Goal: Transaction & Acquisition: Purchase product/service

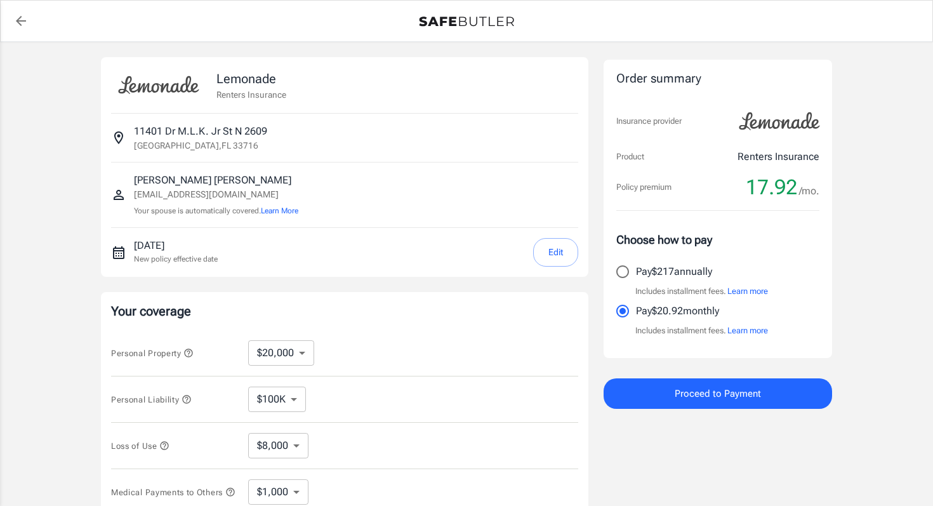
select select "20000"
select select "500"
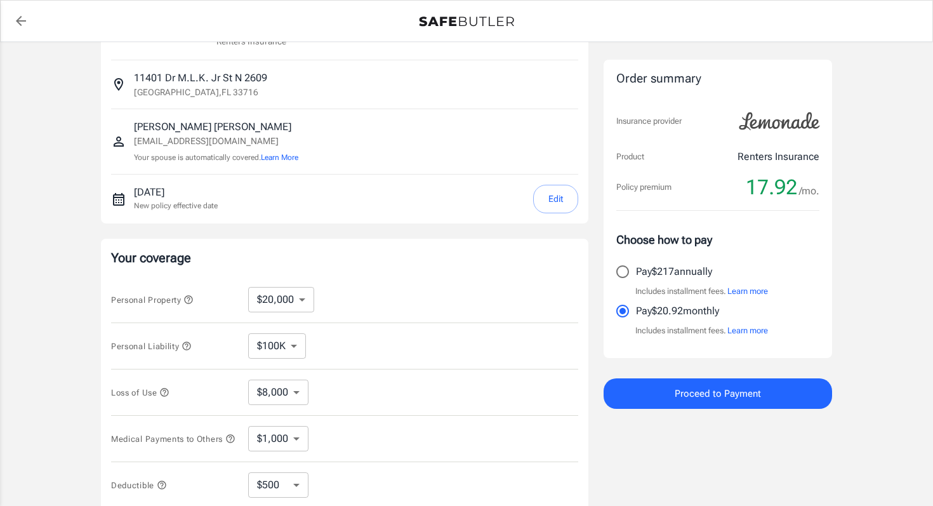
scroll to position [56, 0]
click at [293, 294] on select "$10,000 $20,000 $30,000 $40,000 $50,000 $100K" at bounding box center [281, 296] width 66 height 25
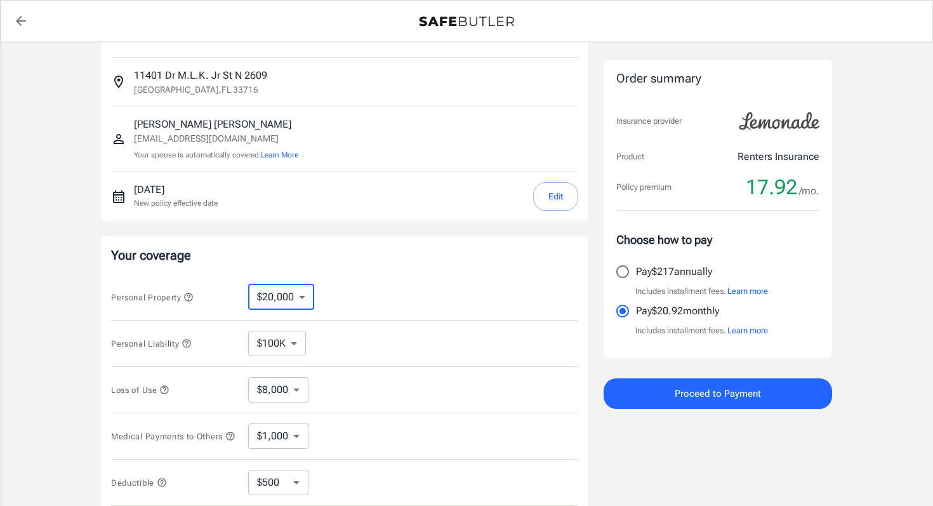
select select "30000"
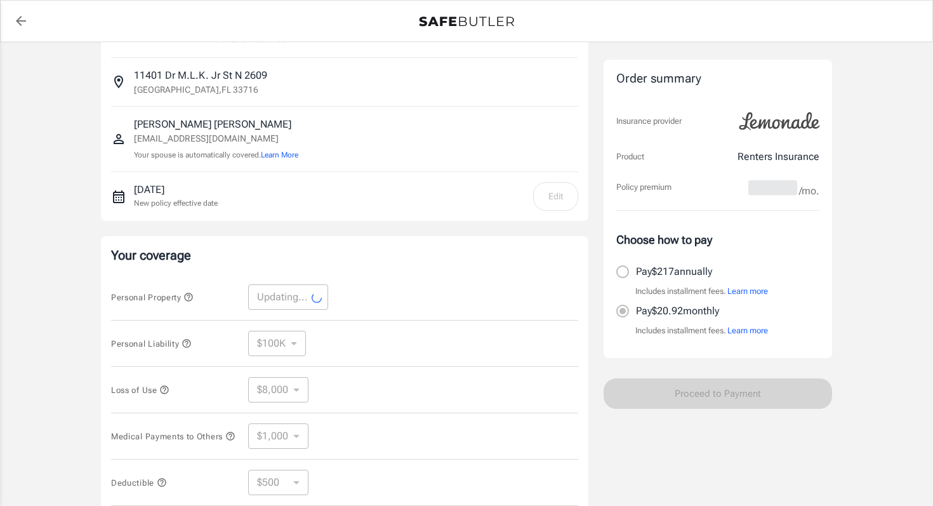
select select "30000"
select select "12000"
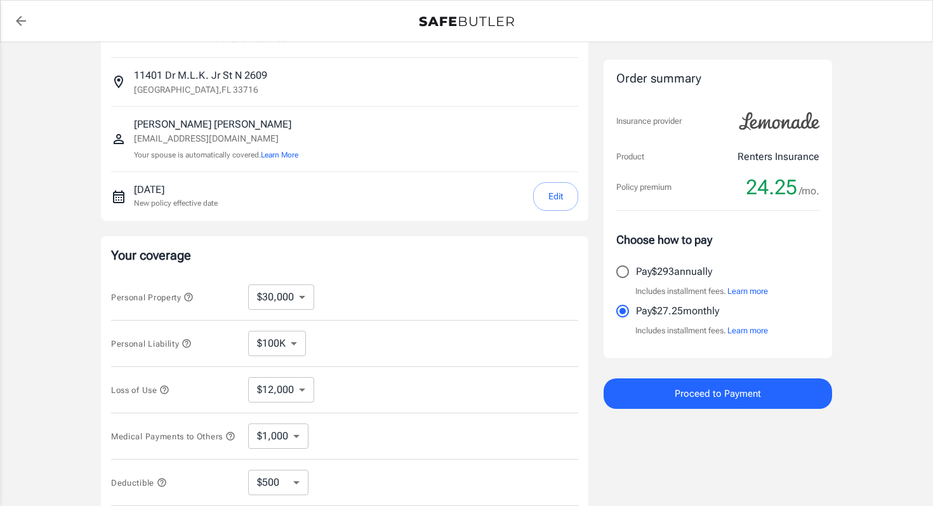
click at [294, 302] on select "$10,000 $20,000 $30,000 $40,000 $50,000 $100K" at bounding box center [281, 296] width 66 height 25
select select "20000"
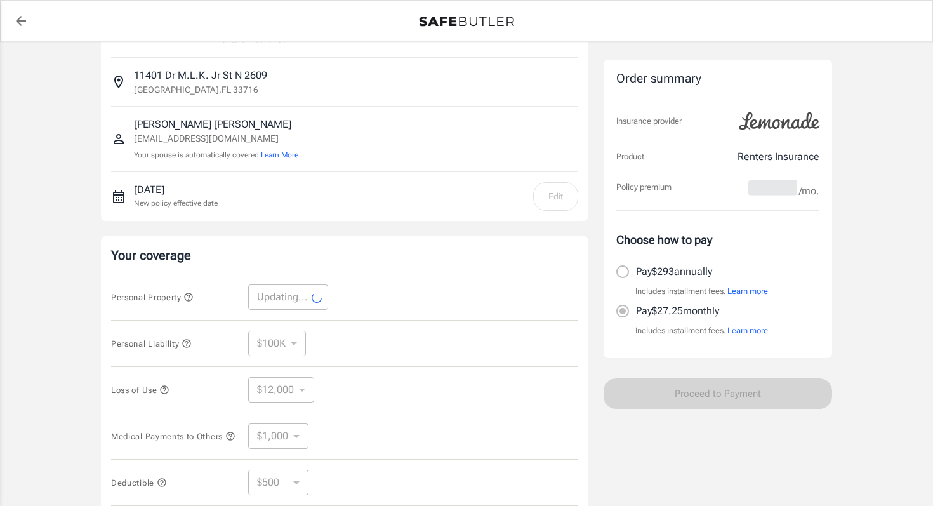
select select "20000"
select select "8000"
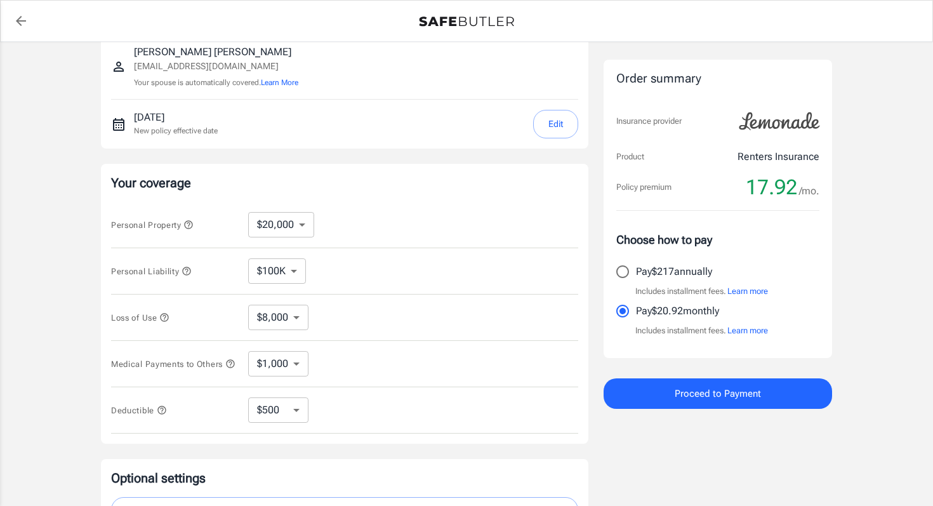
scroll to position [137, 0]
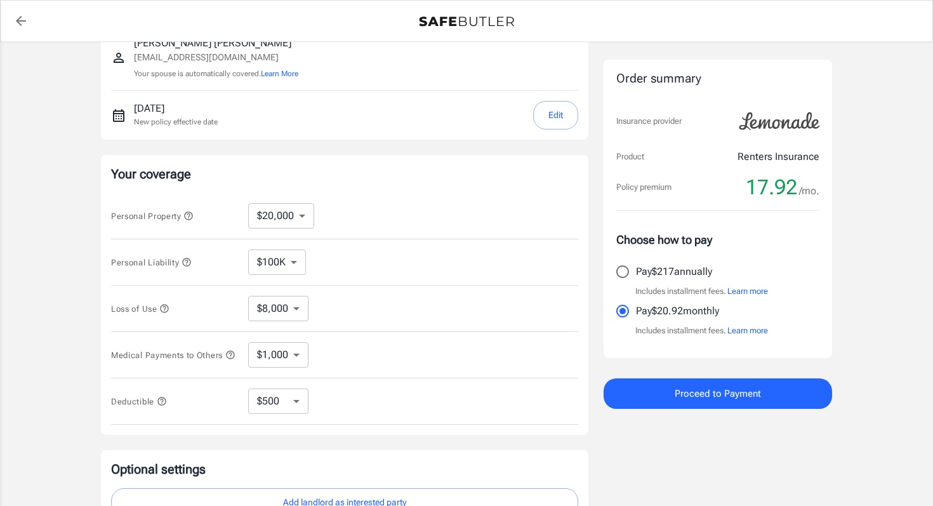
click at [283, 317] on select "$8,000" at bounding box center [278, 308] width 60 height 25
click at [289, 356] on select "$1,000 $2,000 $3,000 $4,000 $5,000" at bounding box center [278, 354] width 60 height 25
click at [283, 404] on select "$250 $500 $1,000" at bounding box center [278, 400] width 60 height 25
select select "250"
click at [273, 414] on select "$250 $500 $1,000" at bounding box center [278, 400] width 60 height 25
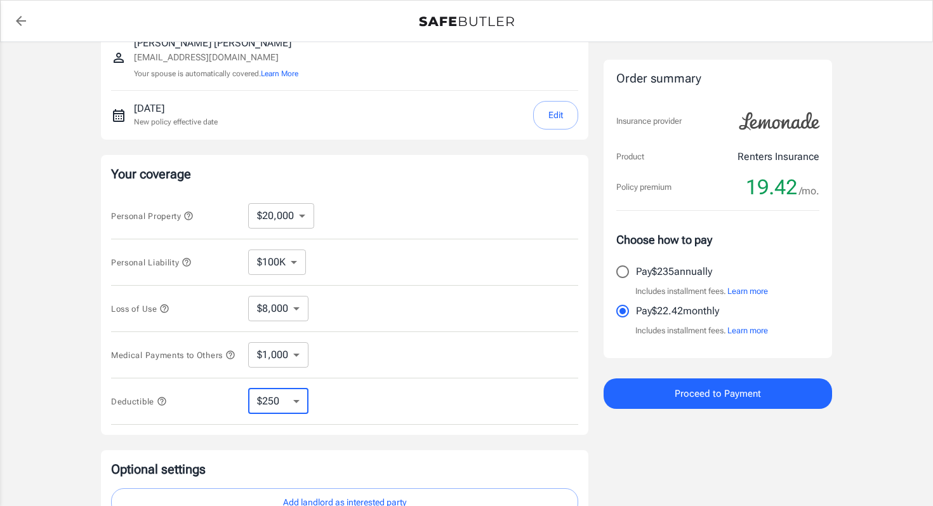
select select "500"
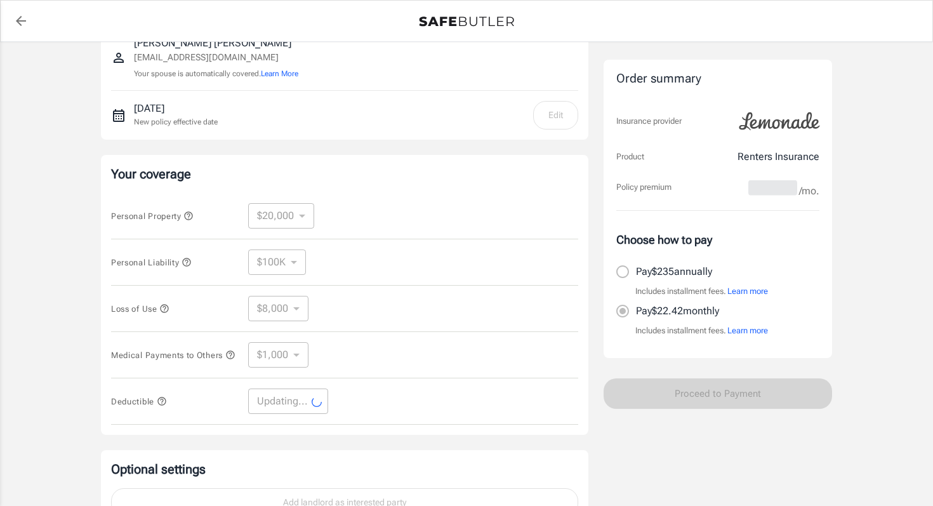
select select "500"
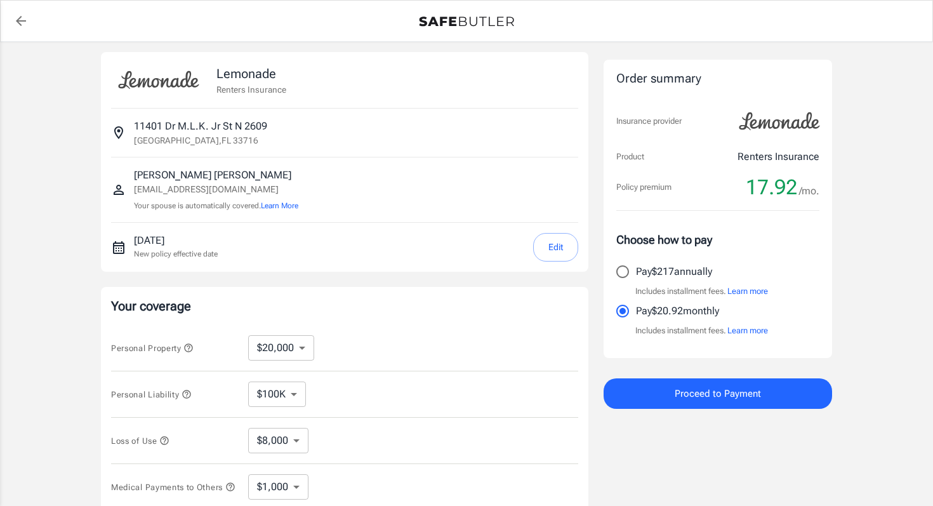
scroll to position [1, 0]
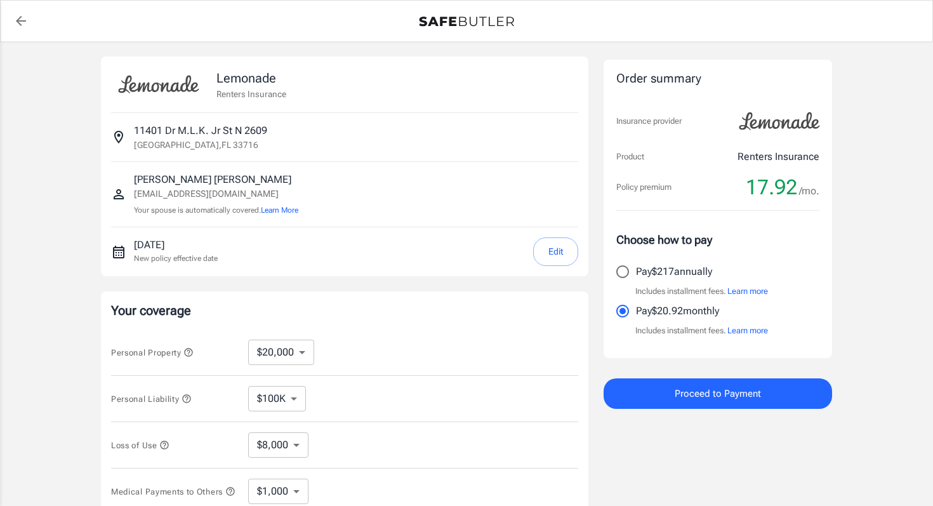
click at [550, 255] on button "Edit" at bounding box center [555, 251] width 45 height 29
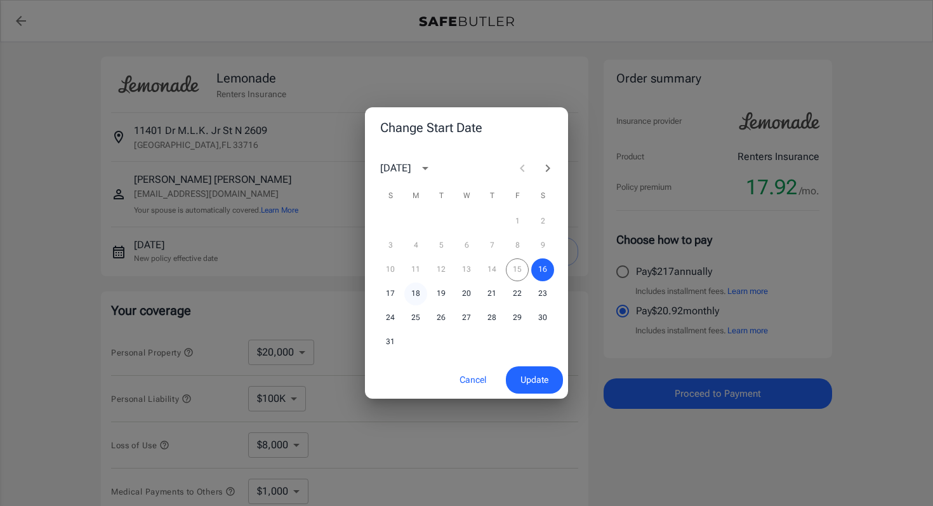
click at [418, 291] on button "18" at bounding box center [415, 293] width 23 height 23
click at [534, 381] on span "Update" at bounding box center [534, 380] width 28 height 16
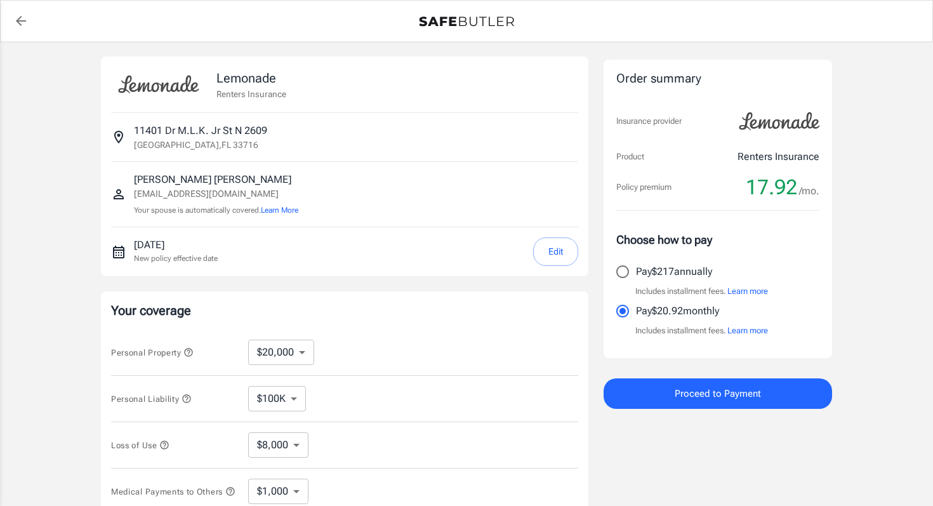
click at [702, 401] on span "Proceed to Payment" at bounding box center [718, 393] width 86 height 16
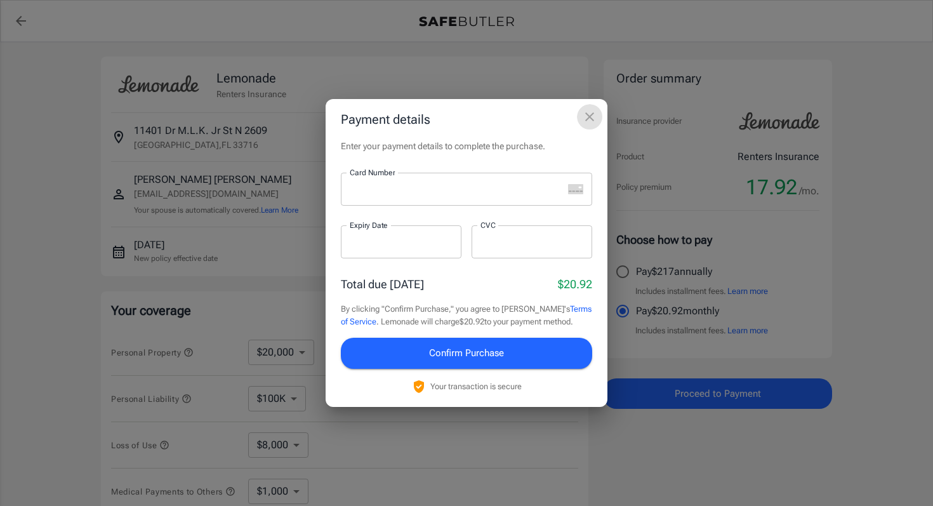
click at [584, 119] on icon "close" at bounding box center [589, 116] width 15 height 15
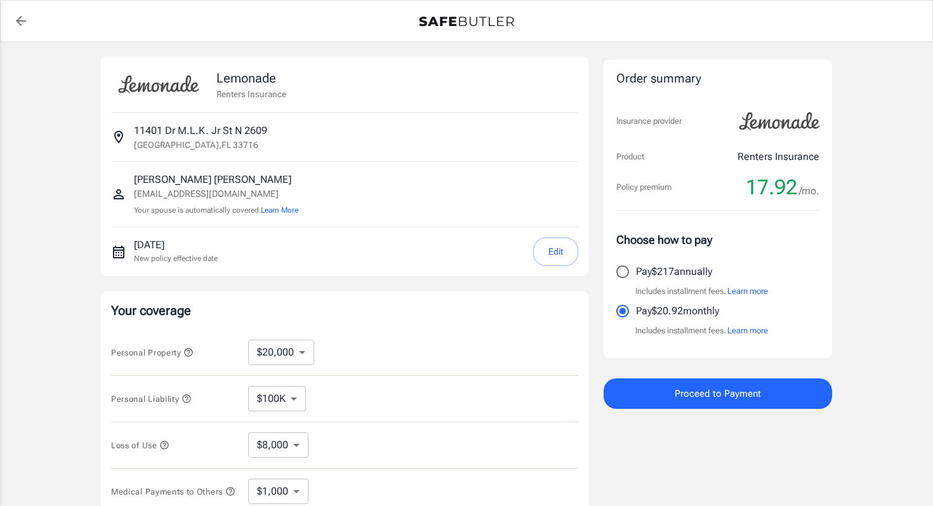
click at [894, 358] on div "Lemonade Renters Insurance 11401 Dr M.L.K. [STREET_ADDRESS] [PERSON_NAME] [EMAI…" at bounding box center [466, 378] width 933 height 675
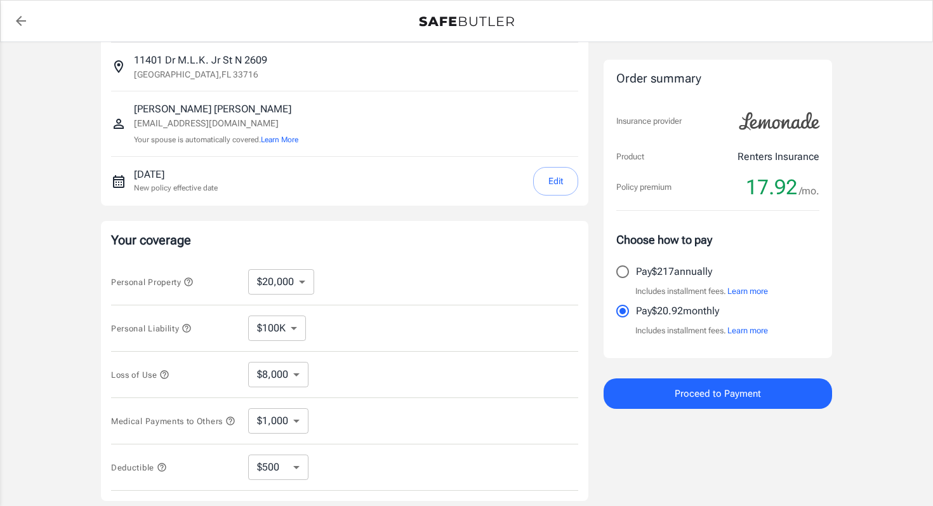
scroll to position [72, 0]
click at [289, 138] on button "Learn More" at bounding box center [279, 138] width 37 height 11
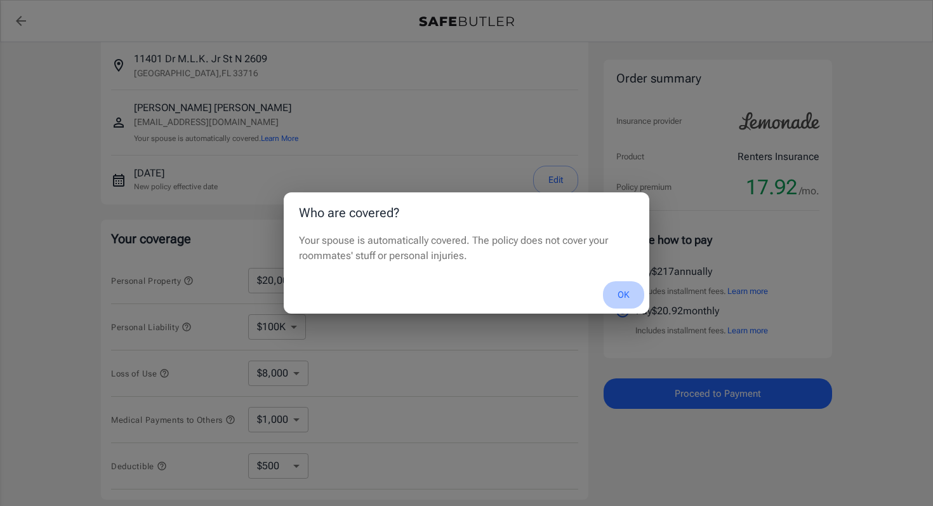
click at [628, 294] on button "OK" at bounding box center [623, 294] width 41 height 27
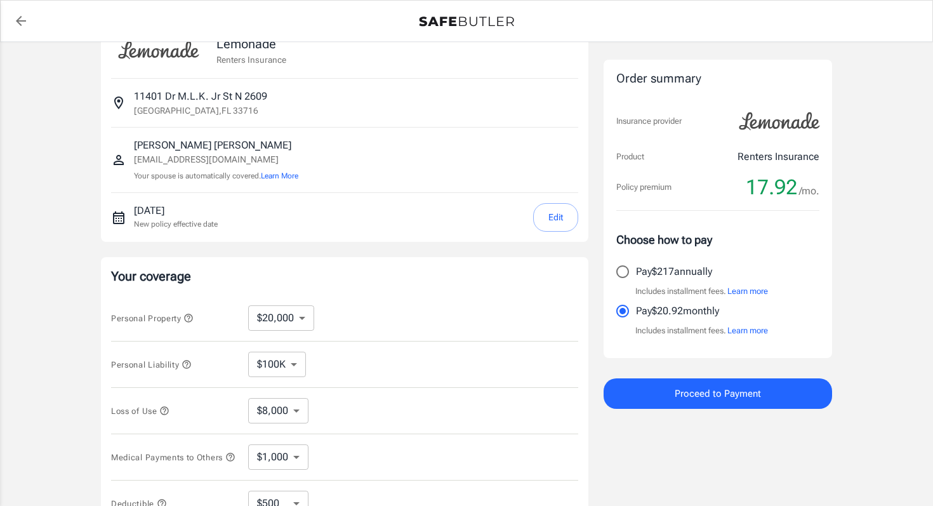
scroll to position [0, 0]
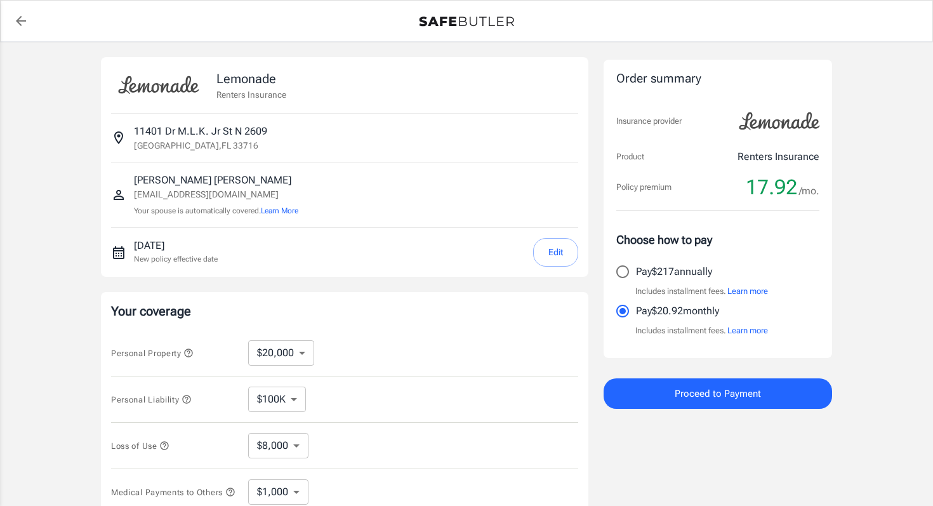
click at [751, 328] on button "Learn more" at bounding box center [747, 330] width 41 height 13
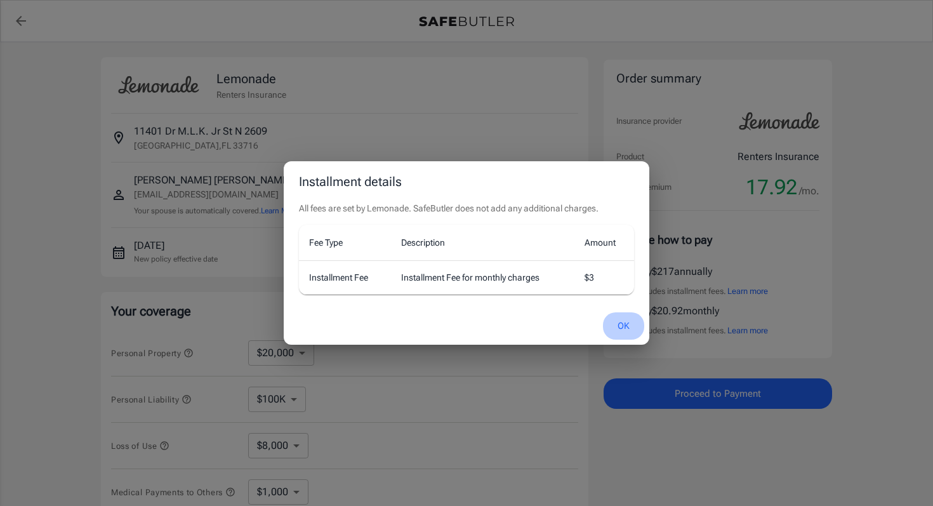
click at [626, 322] on button "OK" at bounding box center [623, 325] width 41 height 27
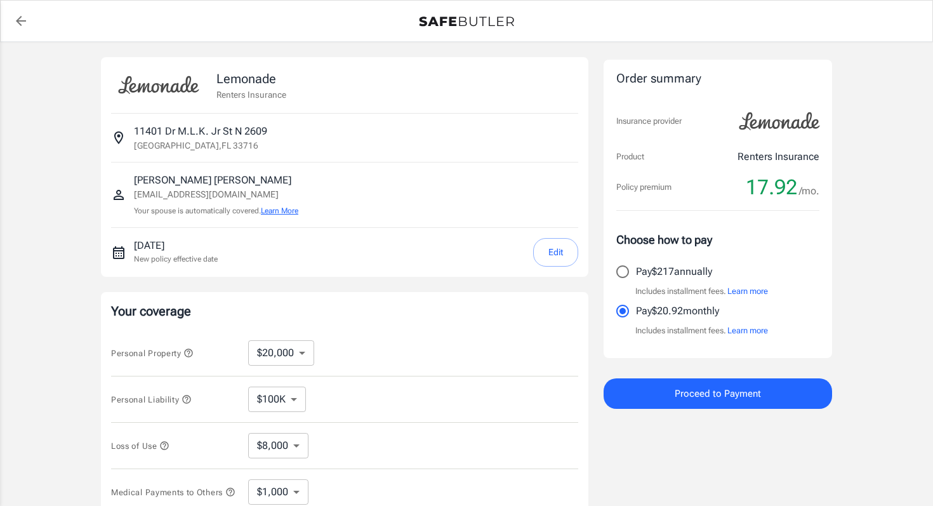
click at [279, 214] on button "Learn More" at bounding box center [279, 210] width 37 height 11
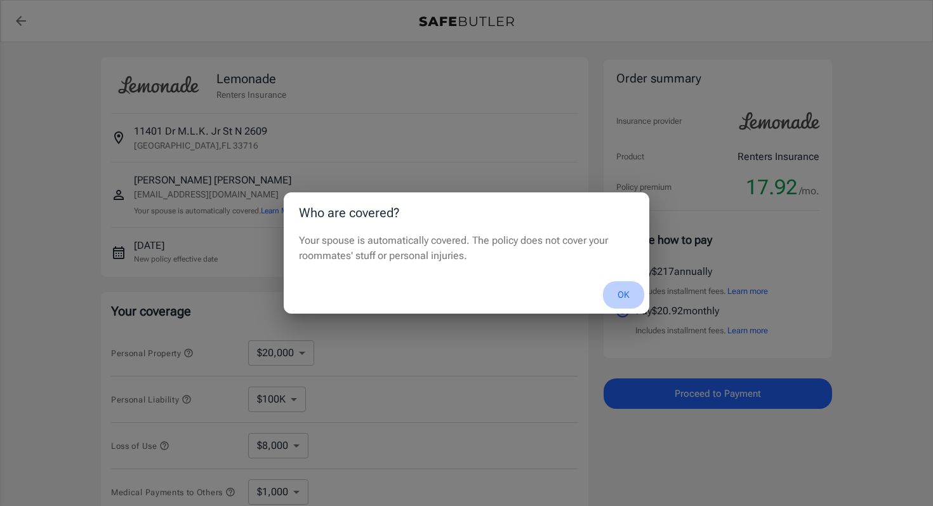
click at [628, 296] on button "OK" at bounding box center [623, 294] width 41 height 27
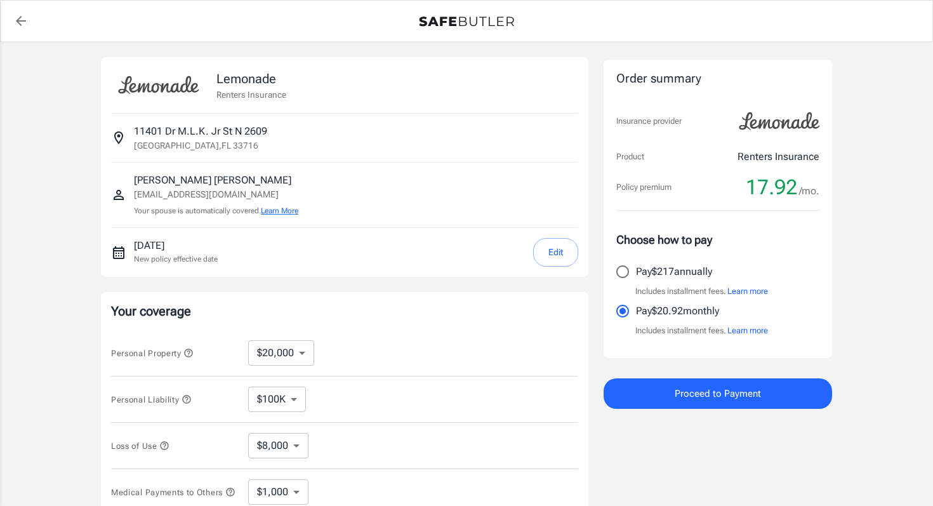
click at [293, 213] on button "Learn More" at bounding box center [279, 210] width 37 height 11
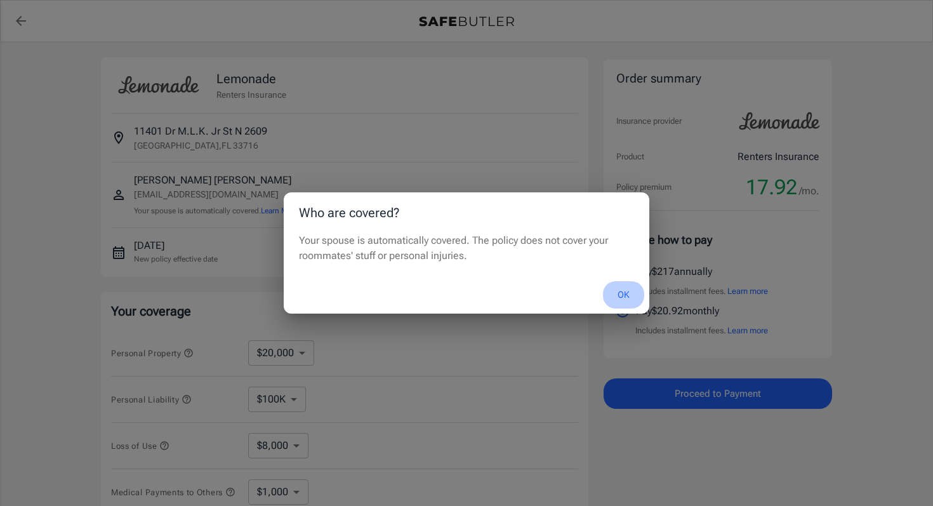
click at [622, 296] on button "OK" at bounding box center [623, 294] width 41 height 27
